Goal: Information Seeking & Learning: Learn about a topic

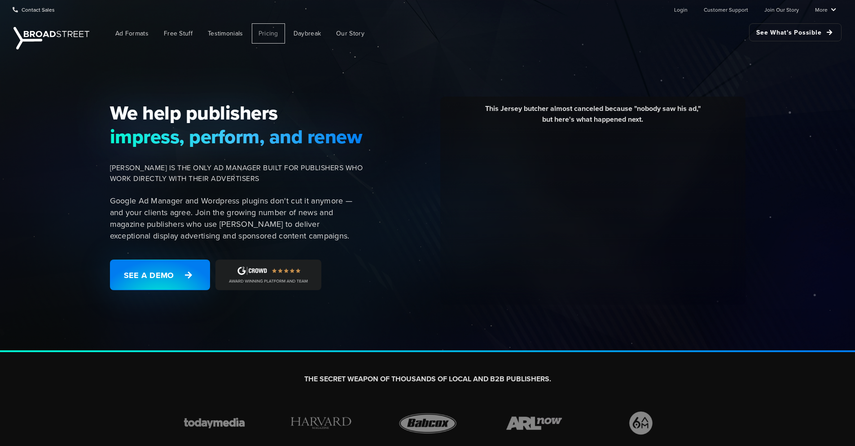
click at [265, 34] on span "Pricing" at bounding box center [268, 33] width 20 height 9
click at [823, 10] on link "More" at bounding box center [825, 9] width 21 height 18
click at [555, 30] on ul "Ad Formats Free Stuff Testimonials Pricing Daybreak Our Story See What's Possib…" at bounding box center [467, 33] width 747 height 20
click at [374, 130] on div "This Jersey butcher almost canceled because "nobody saw his ad," but here's wha…" at bounding box center [562, 200] width 377 height 209
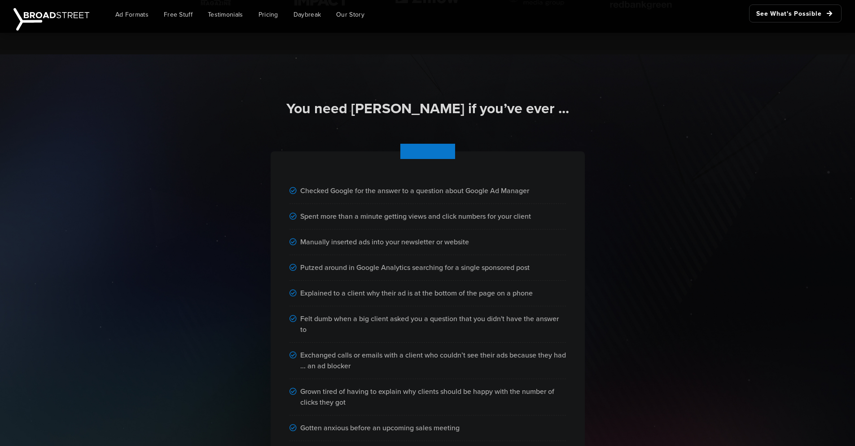
scroll to position [431, 0]
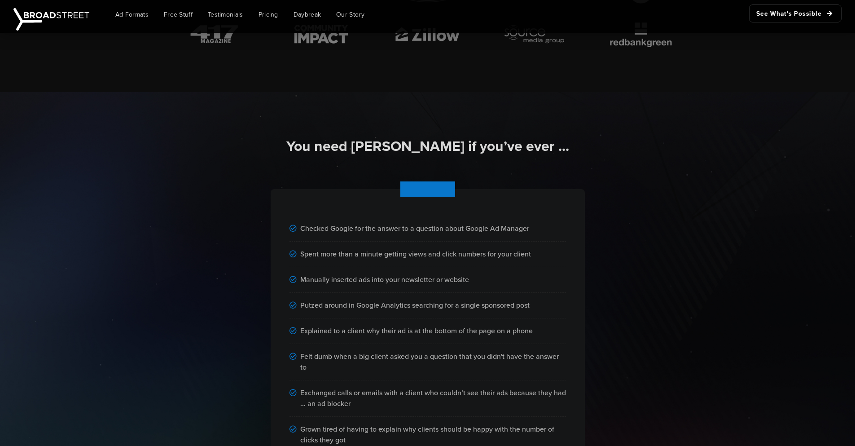
click at [352, 169] on div "Checked Google for the answer to a question about Google Ad Manager Spent more …" at bounding box center [428, 347] width 512 height 369
click at [309, 182] on div "Checked Google for the answer to a question about Google Ad Manager Spent more …" at bounding box center [428, 347] width 512 height 369
click at [340, 175] on div "Checked Google for the answer to a question about Google Ad Manager Spent more …" at bounding box center [428, 347] width 512 height 369
click at [369, 158] on div "You need [PERSON_NAME] if you’ve ever ..." at bounding box center [428, 150] width 512 height 26
click at [391, 146] on h2 "You need [PERSON_NAME] if you’ve ever ..." at bounding box center [427, 146] width 501 height 19
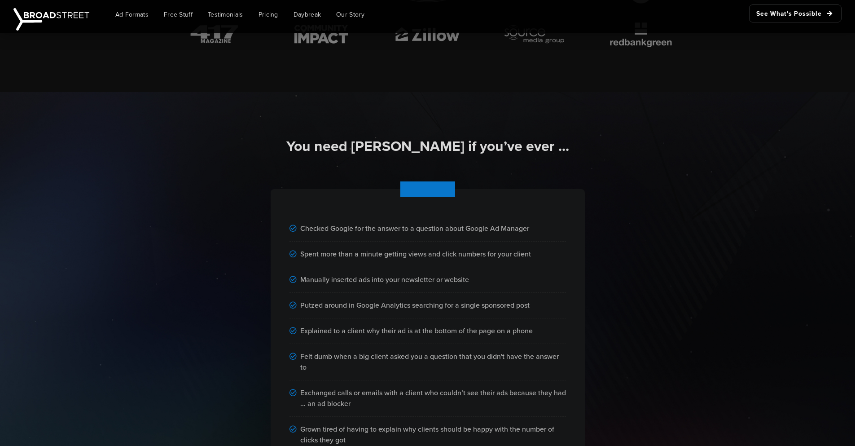
click at [443, 206] on div "Checked Google for the answer to a question about Google Ad Manager Spent more …" at bounding box center [428, 359] width 314 height 341
click at [433, 189] on div "Checked Google for the answer to a question about Google Ad Manager Spent more …" at bounding box center [428, 359] width 314 height 341
click at [376, 223] on div "Checked Google for the answer to a question about Google Ad Manager" at bounding box center [427, 229] width 276 height 26
click at [404, 234] on div "Checked Google for the answer to a question about Google Ad Manager" at bounding box center [427, 229] width 276 height 26
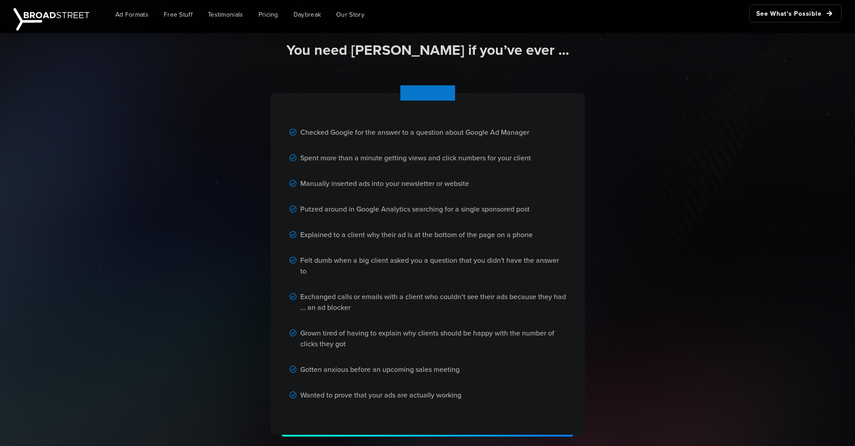
scroll to position [485, 0]
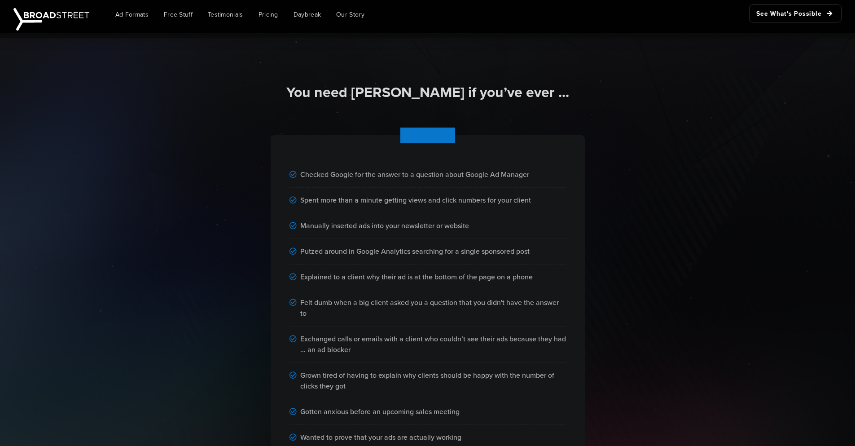
click at [177, 223] on div "Checked Google for the answer to a question about Google Ad Manager Spent more …" at bounding box center [428, 293] width 512 height 369
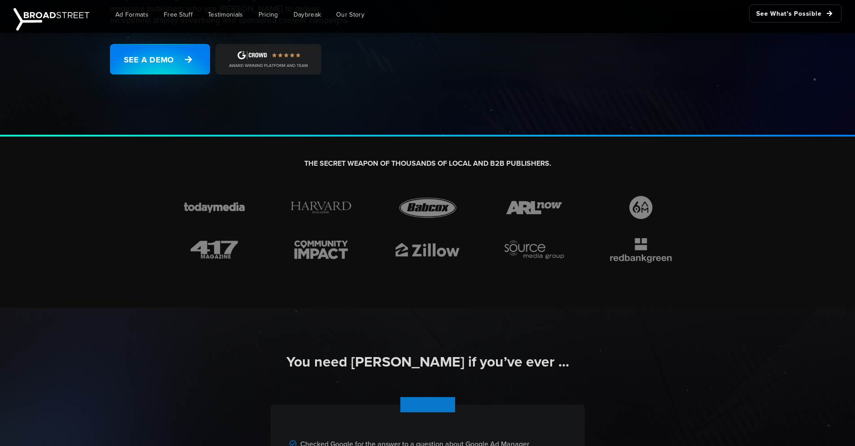
scroll to position [0, 0]
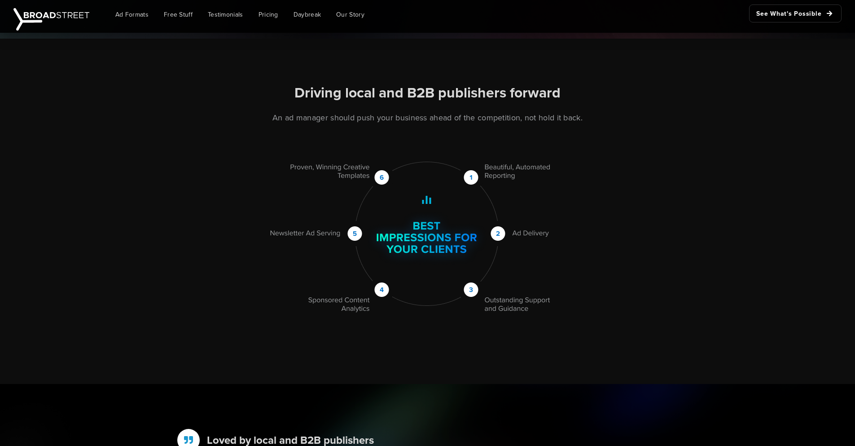
click at [157, 120] on div "Driving local and B2B publishers forward An ad manager should push your busines…" at bounding box center [427, 212] width 855 height 346
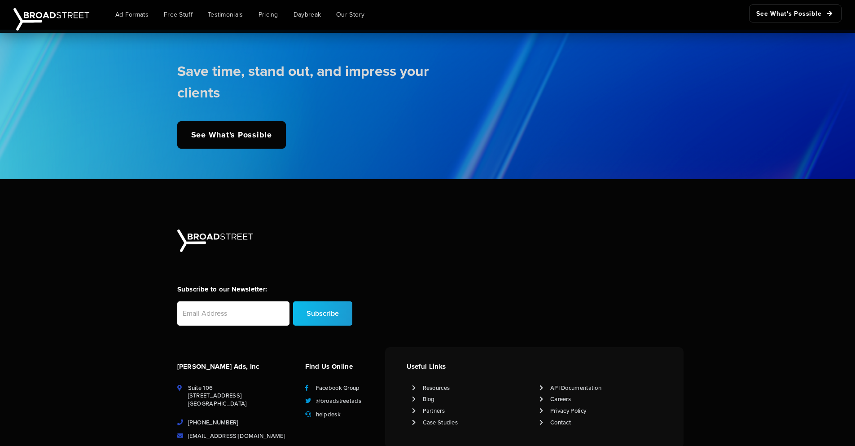
scroll to position [2169, 0]
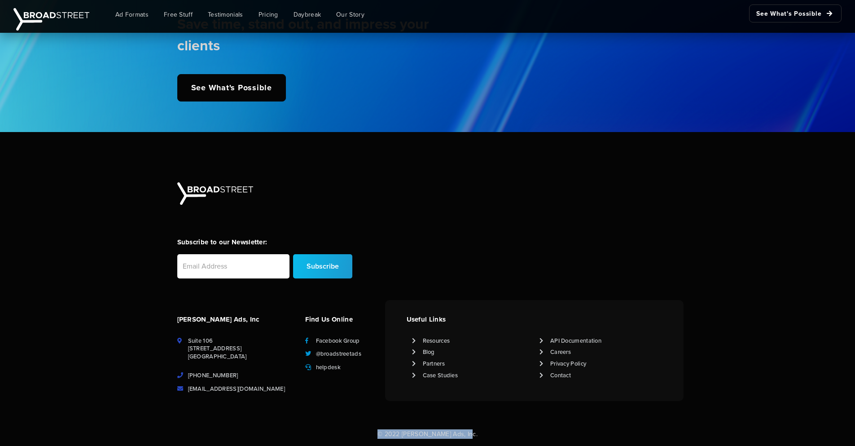
drag, startPoint x: 383, startPoint y: 435, endPoint x: 495, endPoint y: 433, distance: 112.7
click at [491, 436] on p "© 2022 [PERSON_NAME] Ads, Inc." at bounding box center [427, 433] width 855 height 9
drag, startPoint x: 496, startPoint y: 433, endPoint x: 498, endPoint y: 427, distance: 6.7
click at [496, 433] on p "© 2022 [PERSON_NAME] Ads, Inc." at bounding box center [427, 433] width 855 height 9
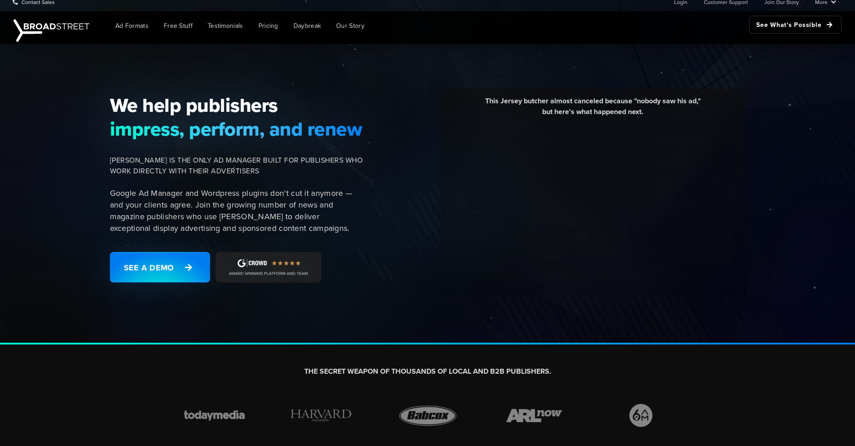
scroll to position [0, 0]
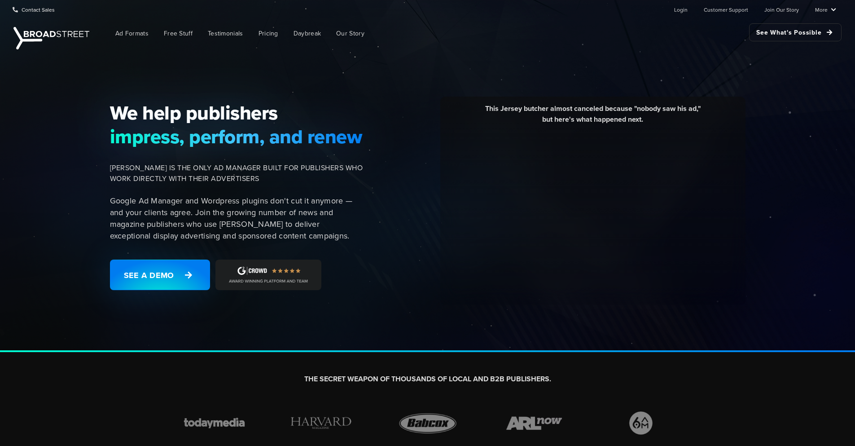
click at [375, 130] on div "This Jersey butcher almost canceled because "nobody saw his ad," but here's wha…" at bounding box center [562, 200] width 377 height 209
click at [765, 34] on link "See What's Possible" at bounding box center [795, 32] width 92 height 18
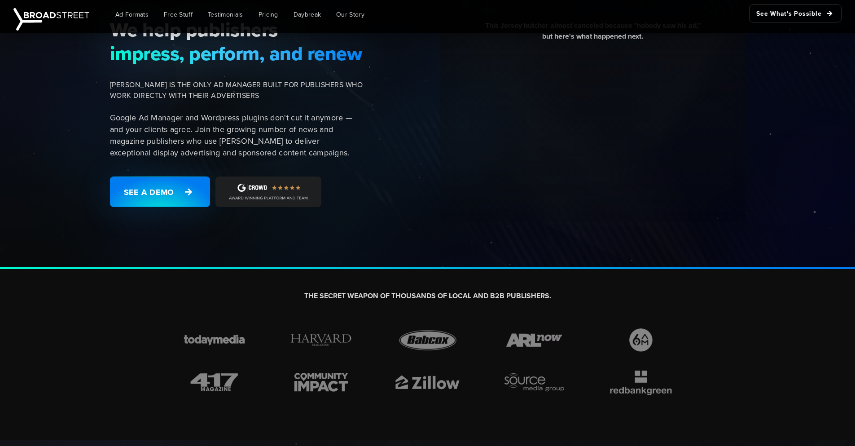
scroll to position [108, 0]
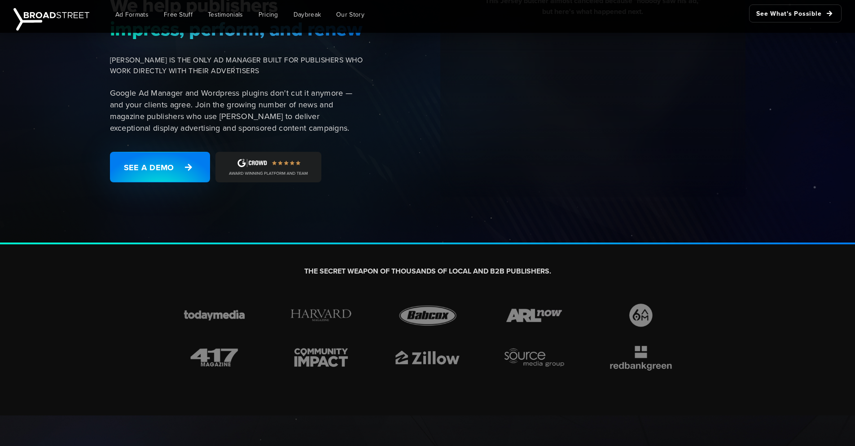
click at [257, 166] on img at bounding box center [268, 167] width 106 height 31
click at [262, 160] on img at bounding box center [268, 167] width 106 height 31
click at [284, 164] on img at bounding box center [268, 167] width 106 height 31
click at [288, 168] on img at bounding box center [268, 167] width 106 height 31
click at [280, 167] on img at bounding box center [268, 167] width 106 height 31
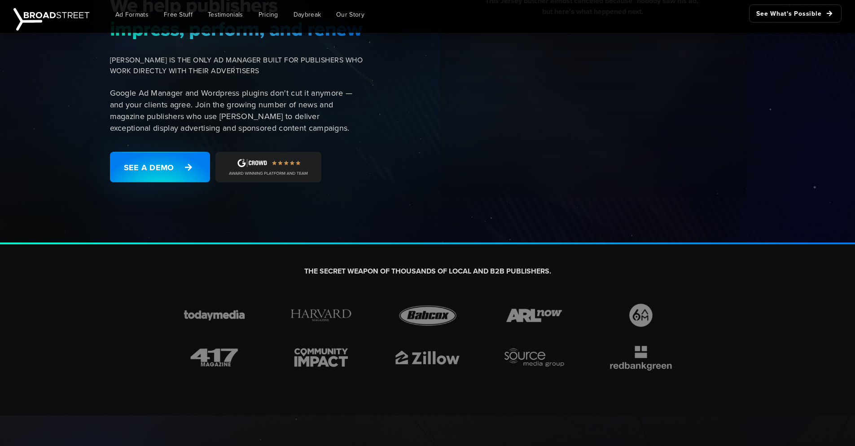
click at [282, 169] on img at bounding box center [268, 167] width 106 height 31
click at [289, 172] on img at bounding box center [268, 167] width 106 height 31
click at [289, 173] on img at bounding box center [268, 167] width 106 height 31
click at [280, 157] on img at bounding box center [268, 167] width 106 height 31
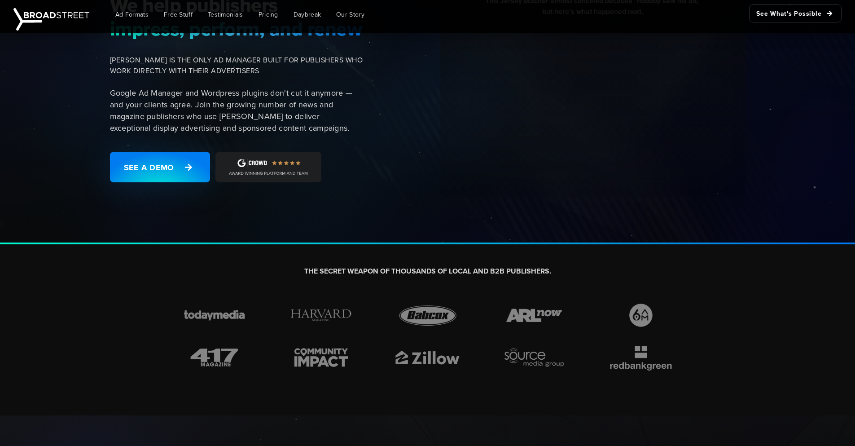
click at [282, 158] on img at bounding box center [268, 167] width 106 height 31
click at [293, 163] on img at bounding box center [268, 167] width 106 height 31
click at [293, 164] on img at bounding box center [268, 167] width 106 height 31
click at [258, 162] on img at bounding box center [268, 167] width 106 height 31
click at [243, 167] on img at bounding box center [268, 167] width 106 height 31
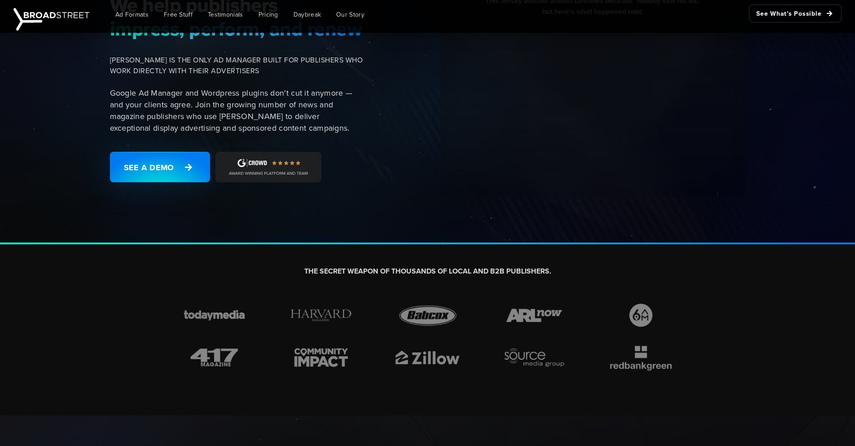
click at [245, 150] on div "We help publishers impress, perform, and renew BROADSTREET IS THE ONLY AD MANAG…" at bounding box center [239, 93] width 269 height 200
click at [246, 165] on img at bounding box center [268, 167] width 106 height 31
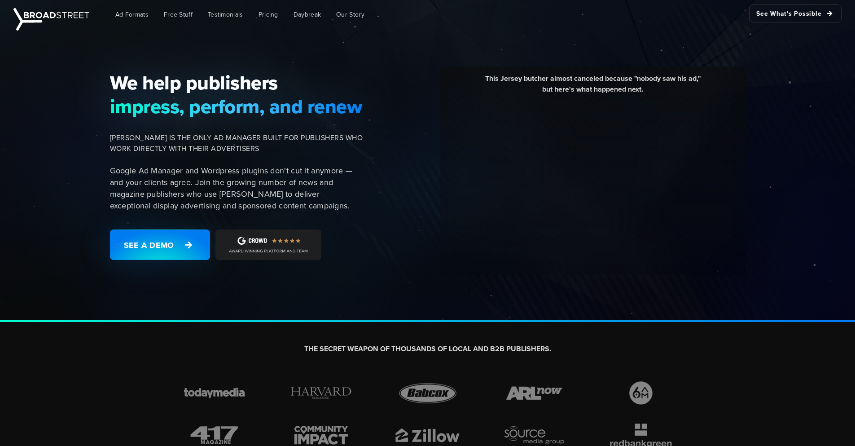
scroll to position [0, 0]
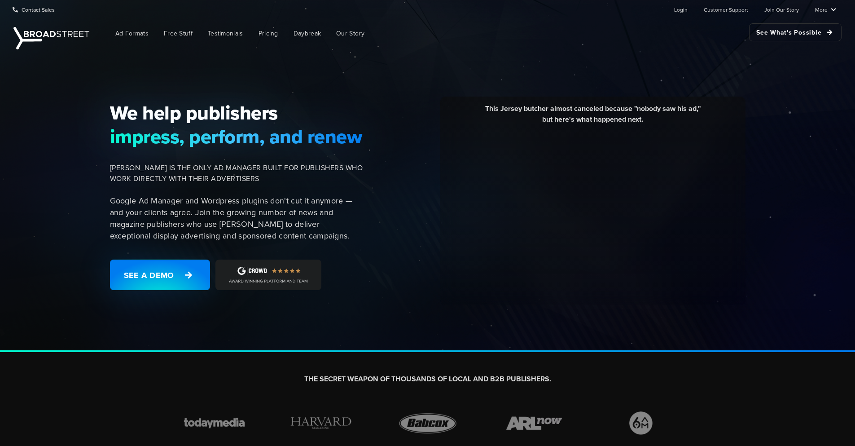
click at [276, 177] on span "[PERSON_NAME] IS THE ONLY AD MANAGER BUILT FOR PUBLISHERS WHO WORK DIRECTLY WIT…" at bounding box center [236, 173] width 253 height 22
click at [375, 65] on div "We help publishers impress, perform, and renew BROADSTREET IS THE ONLY AD MANAG…" at bounding box center [427, 202] width 855 height 300
click at [232, 28] on link "Testimonials" at bounding box center [225, 33] width 49 height 20
click at [758, 65] on div "We help publishers impress, perform, and renew [PERSON_NAME] IS THE ONLY AD MAN…" at bounding box center [427, 202] width 855 height 300
click at [299, 36] on span "Daybreak" at bounding box center [306, 33] width 27 height 9
